Goal: Task Accomplishment & Management: Manage account settings

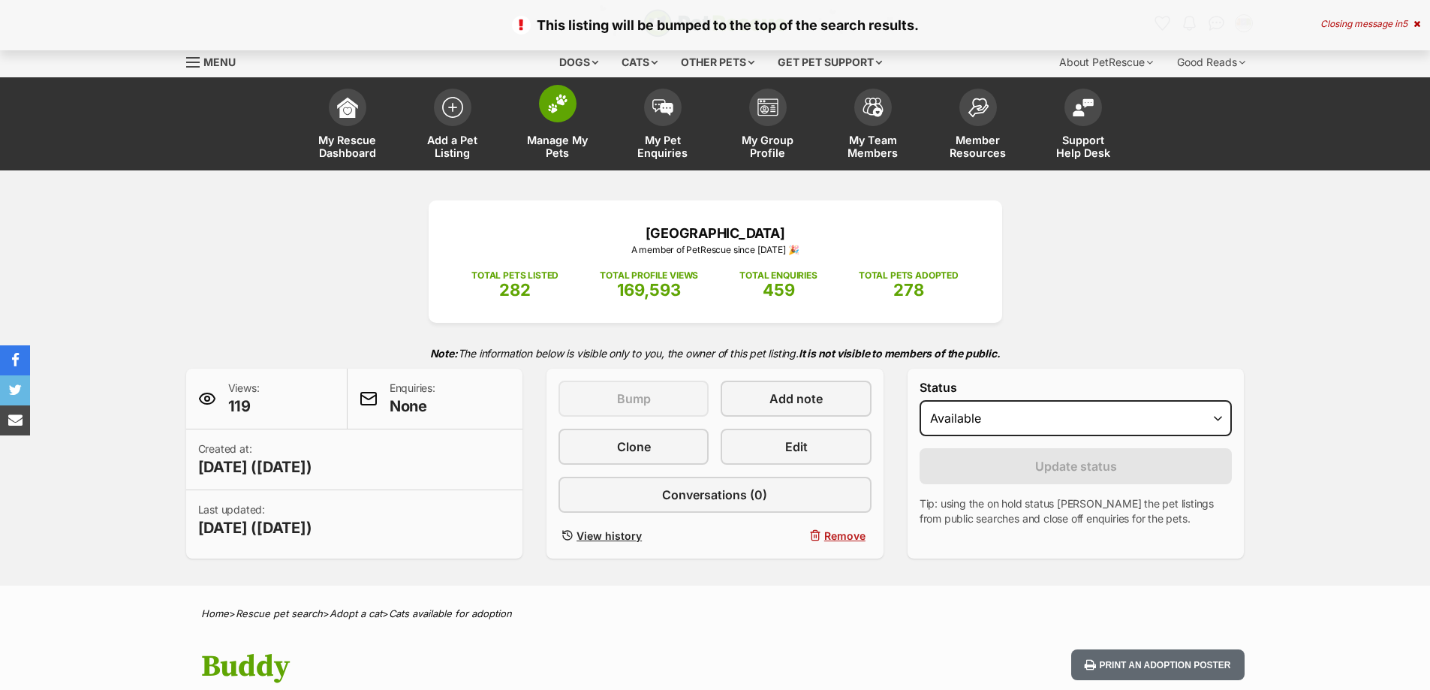
click at [570, 127] on link "Manage My Pets" at bounding box center [557, 125] width 105 height 89
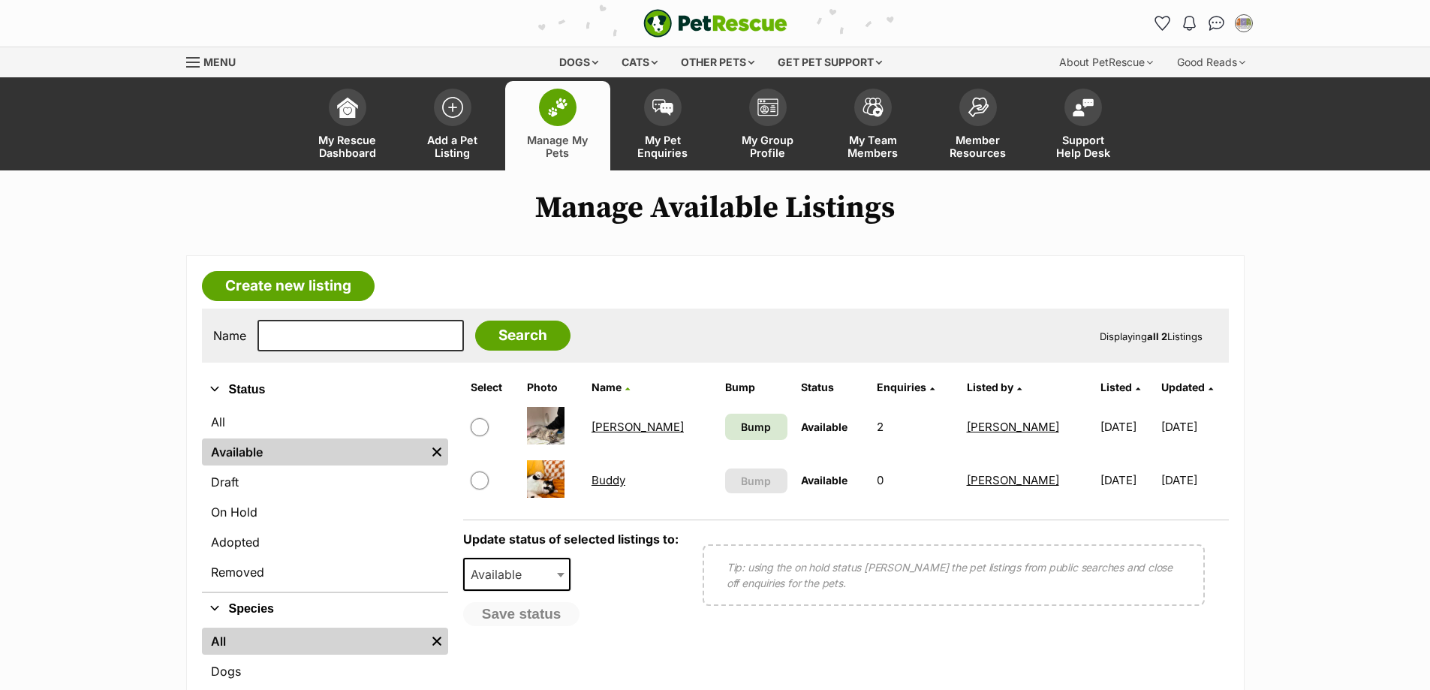
scroll to position [160, 0]
